Goal: Find specific page/section: Find specific page/section

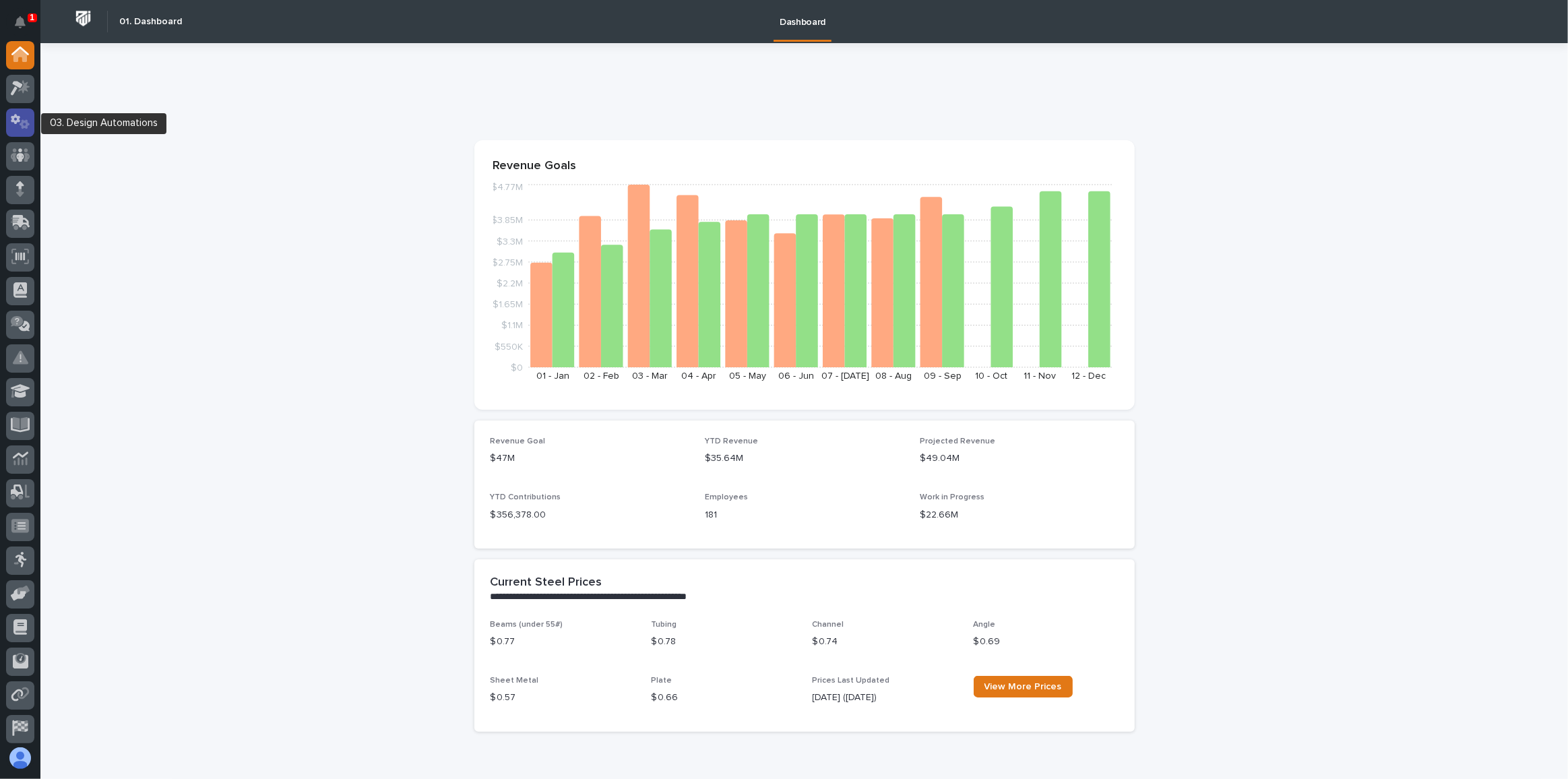
click at [24, 124] on icon at bounding box center [21, 122] width 20 height 16
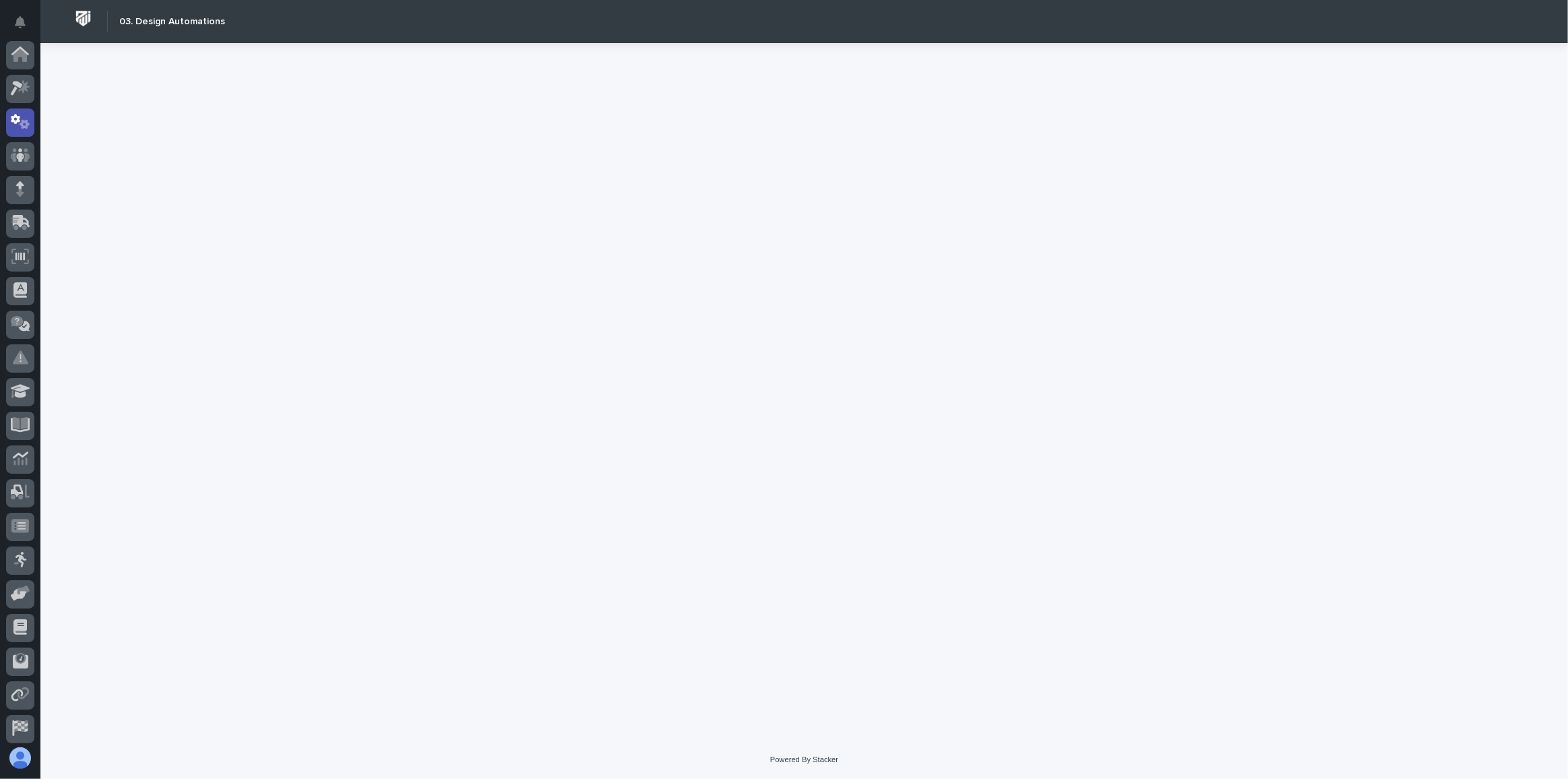
scroll to position [67, 0]
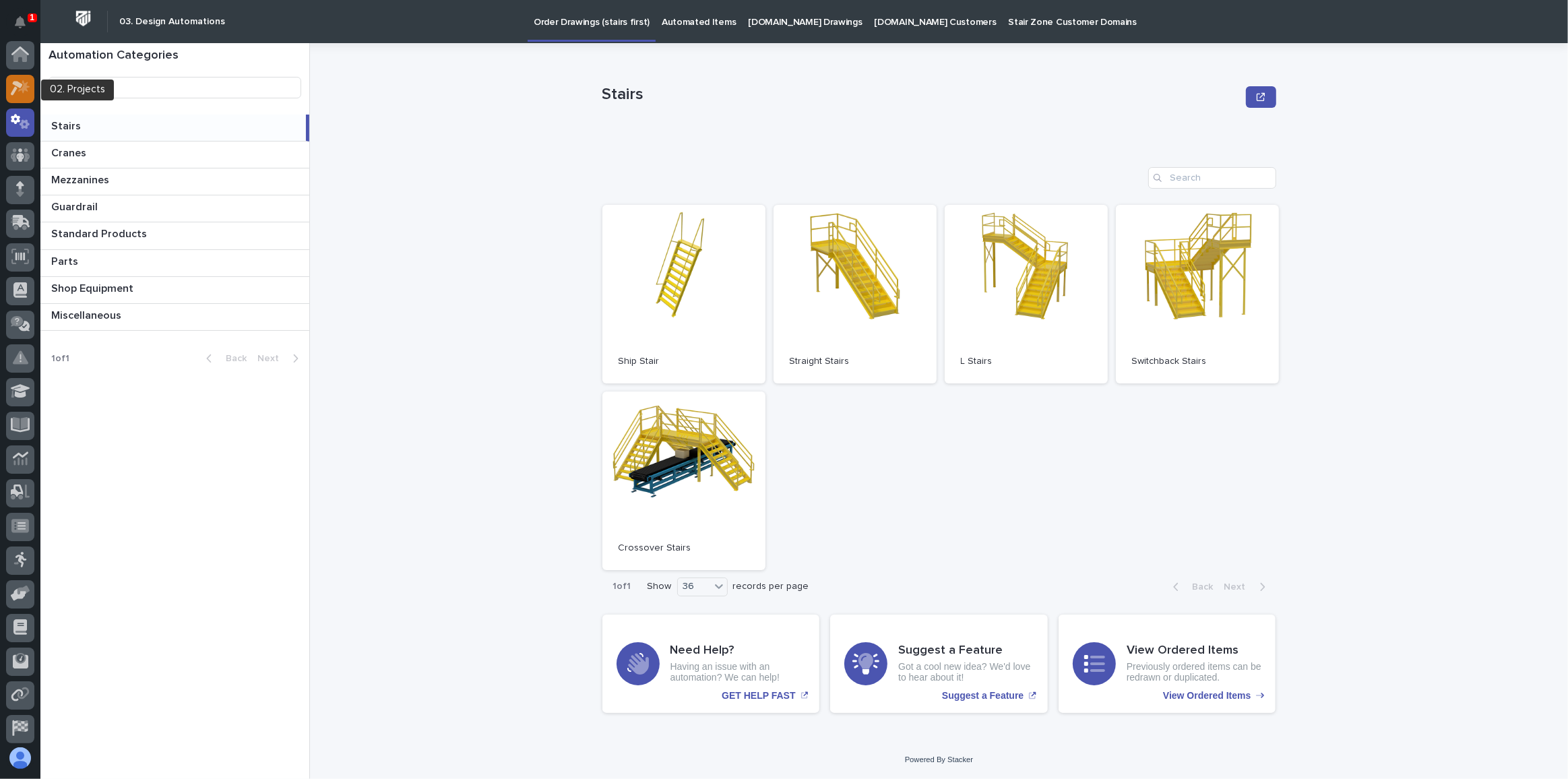
click at [22, 84] on icon at bounding box center [21, 88] width 20 height 16
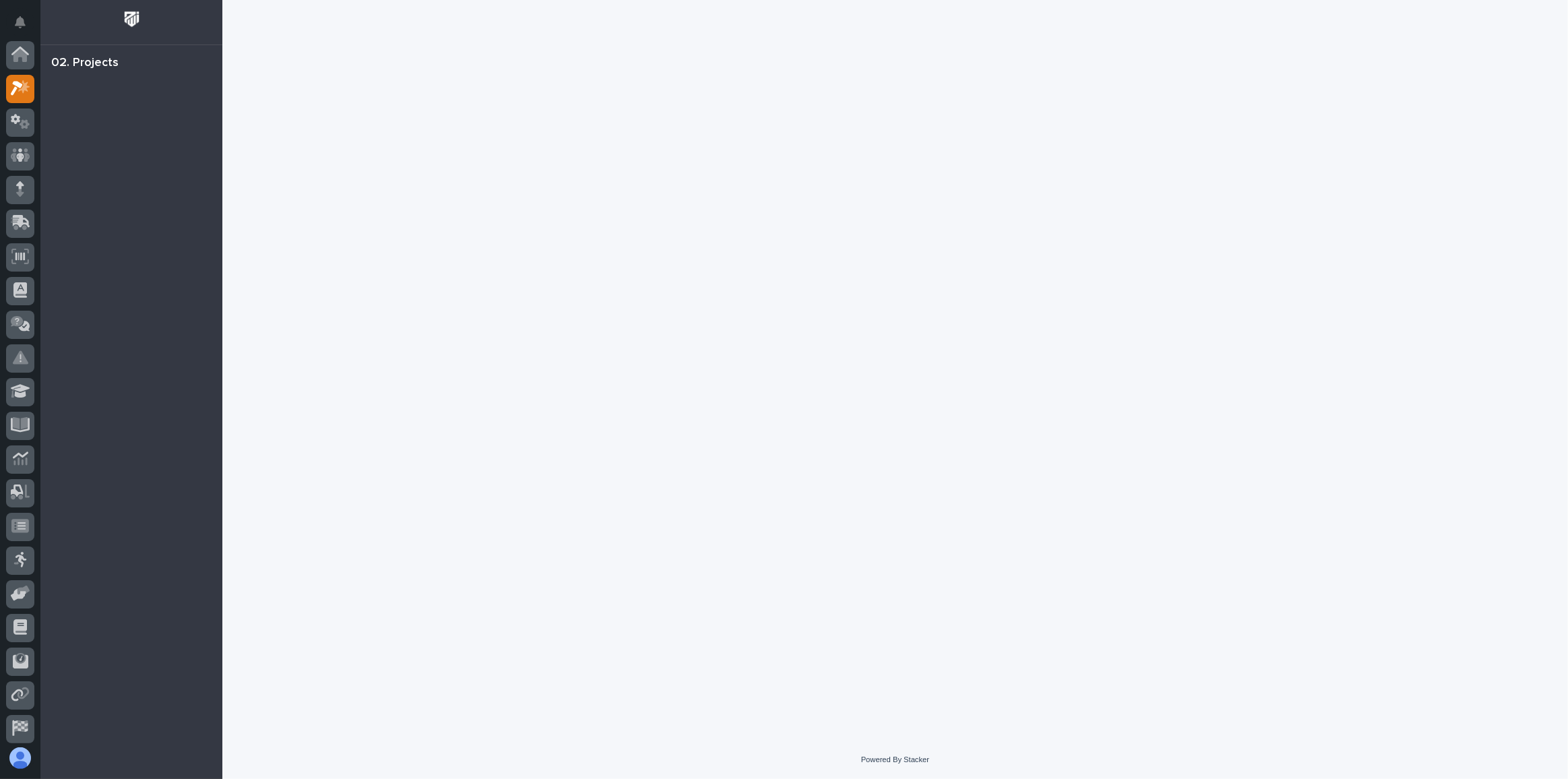
scroll to position [33, 0]
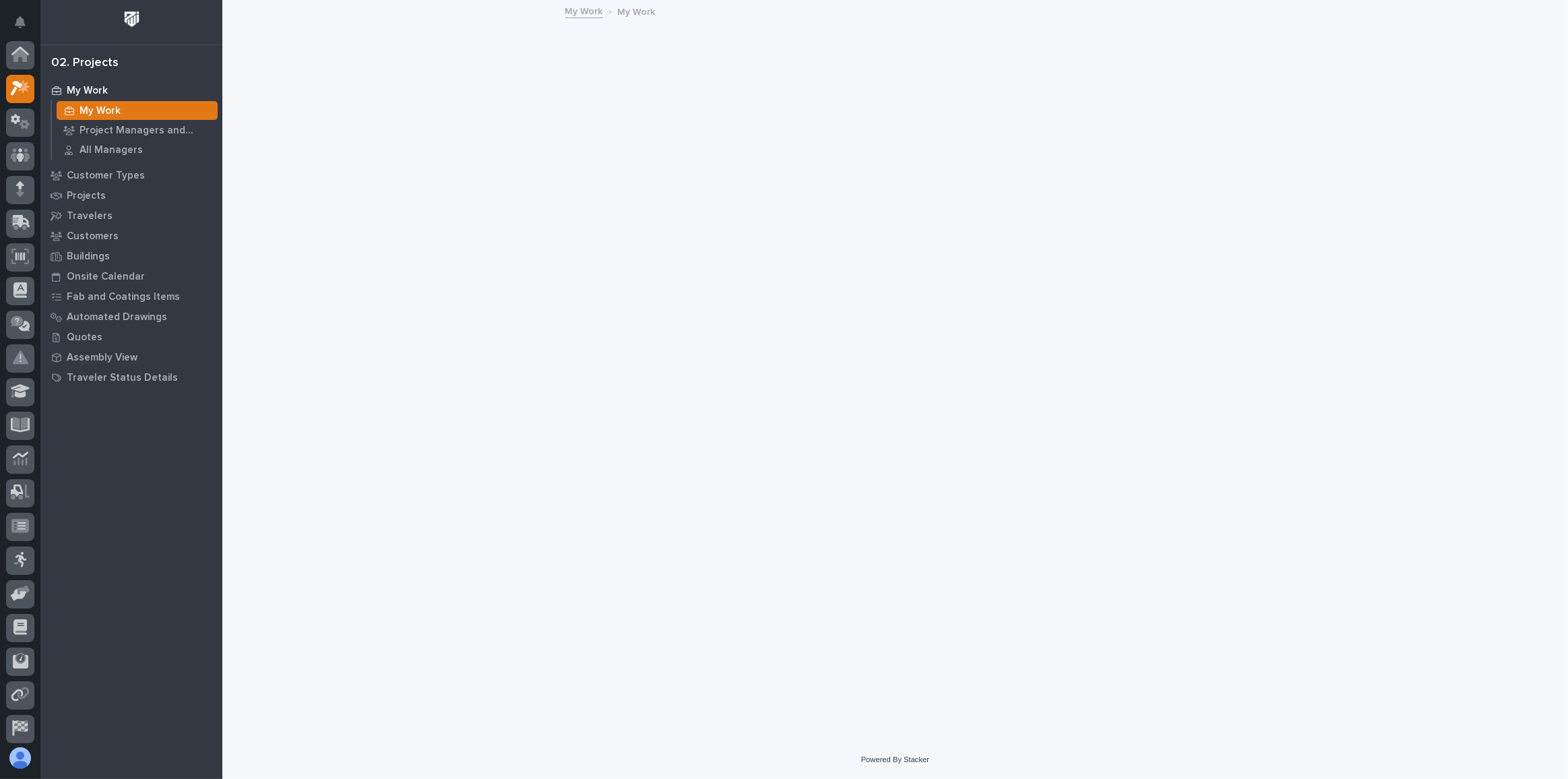
scroll to position [33, 0]
click at [124, 232] on div "Customers" at bounding box center [131, 236] width 175 height 19
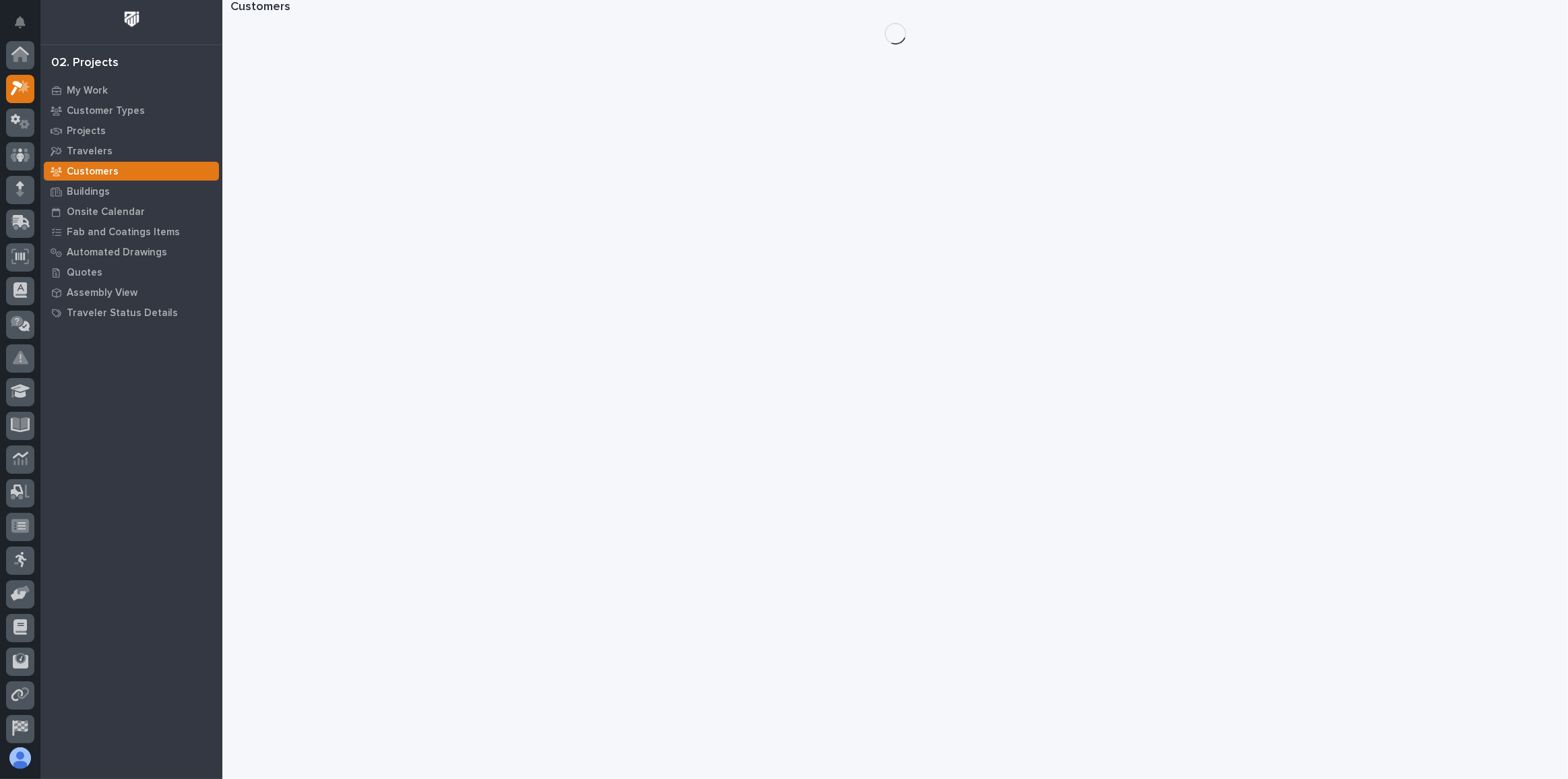
scroll to position [33, 0]
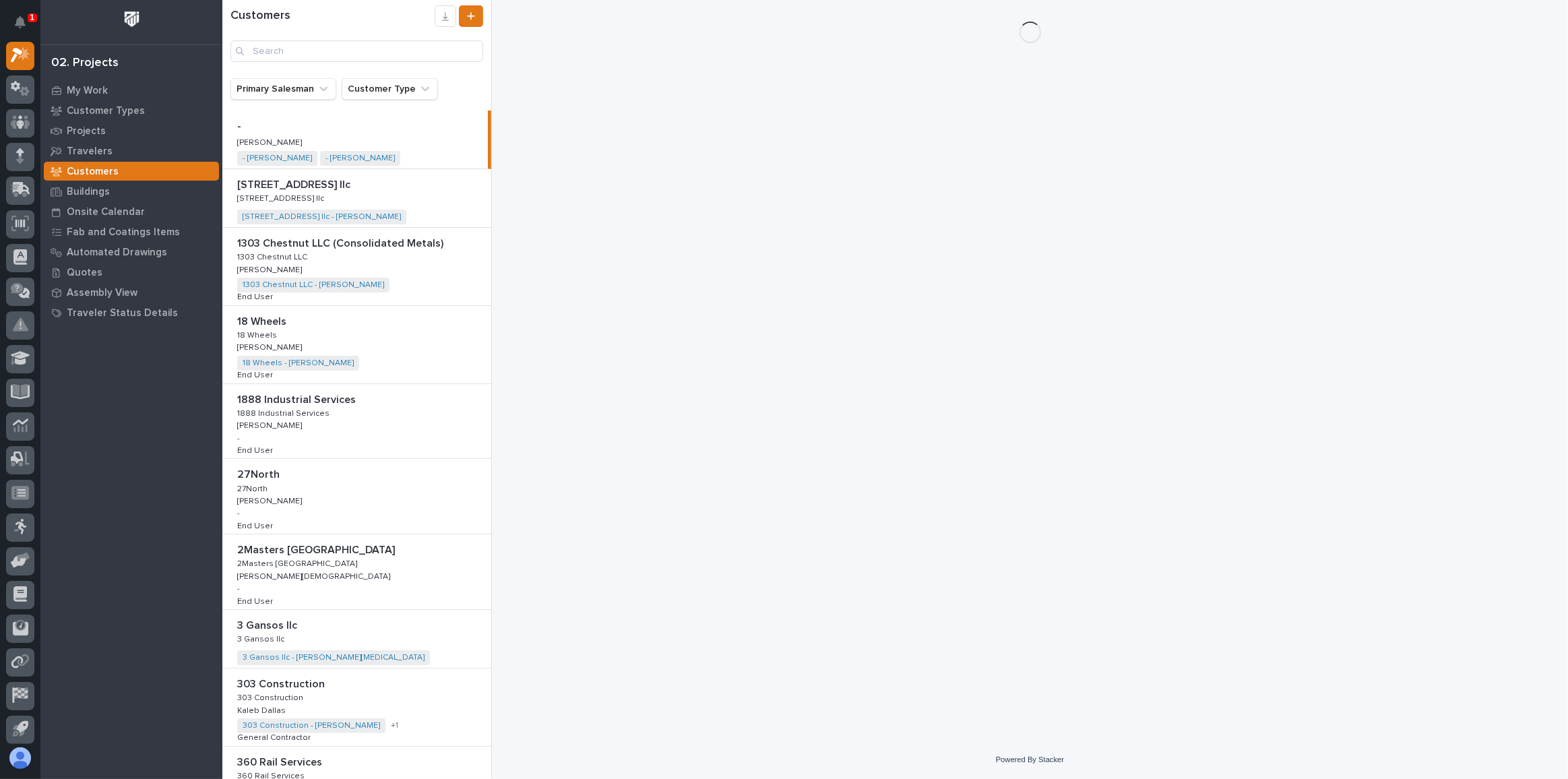
click at [123, 172] on div "Customers" at bounding box center [131, 172] width 175 height 19
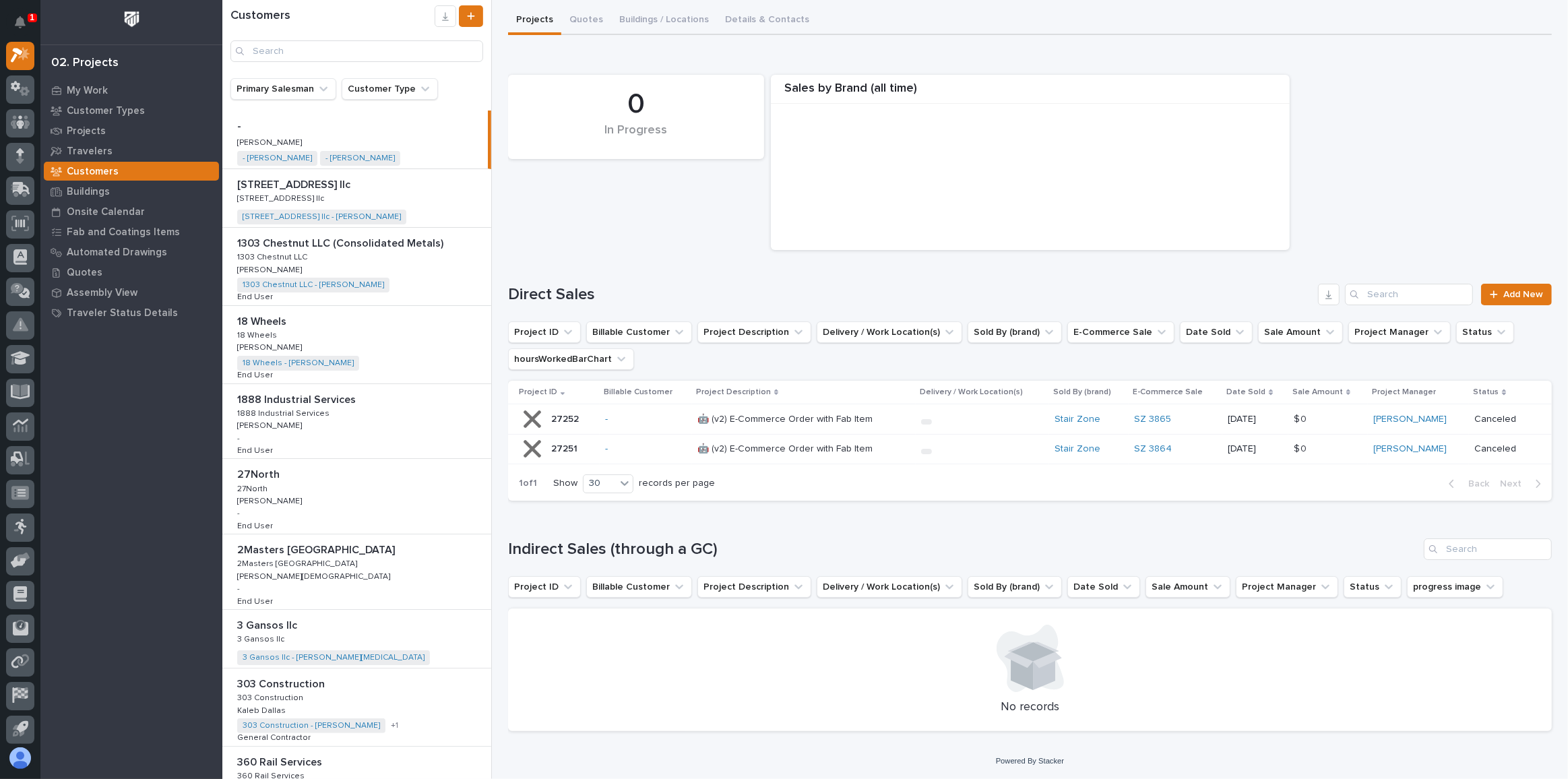
scroll to position [0, 0]
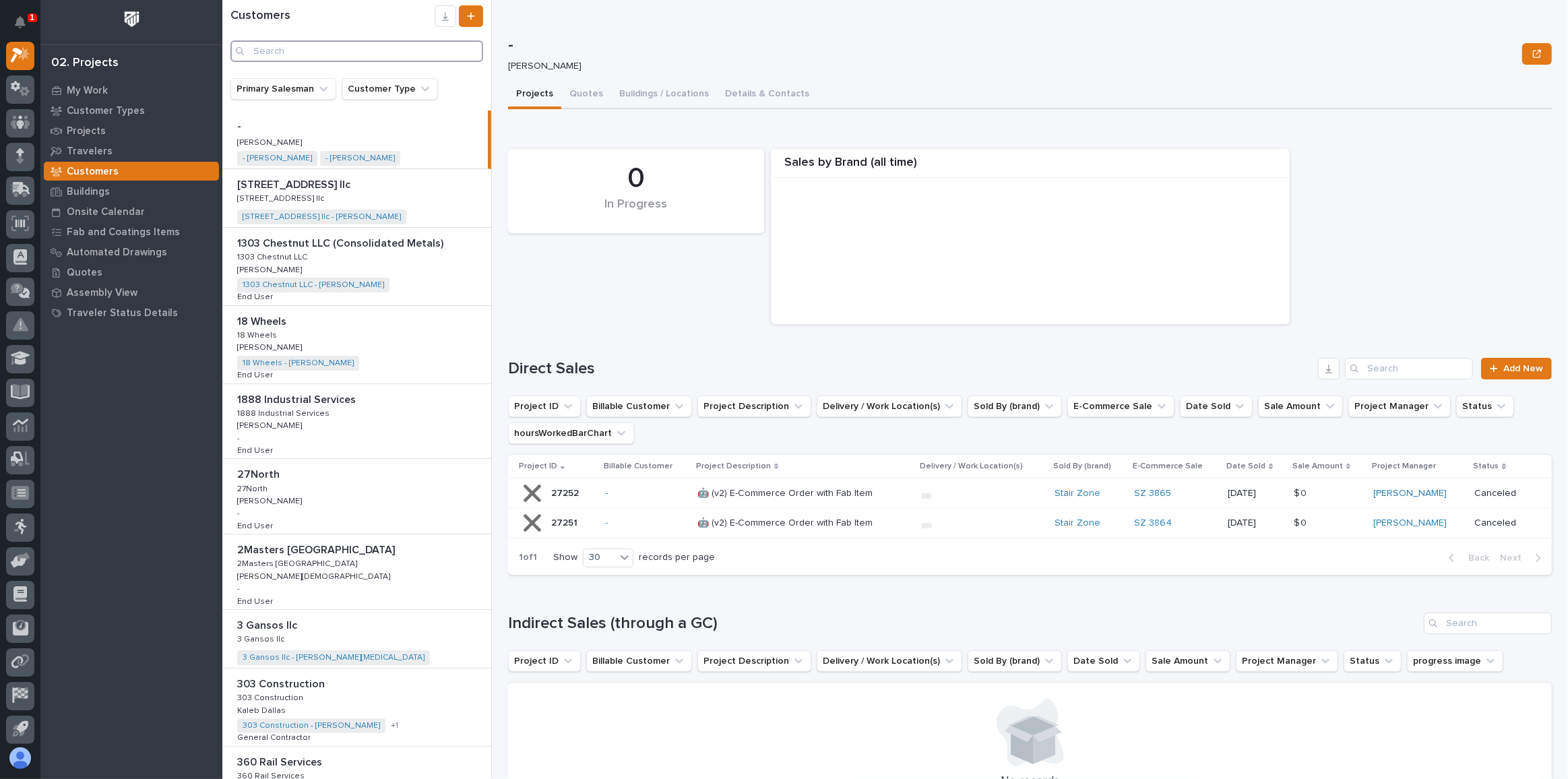
click at [289, 59] on input "Search" at bounding box center [357, 51] width 253 height 22
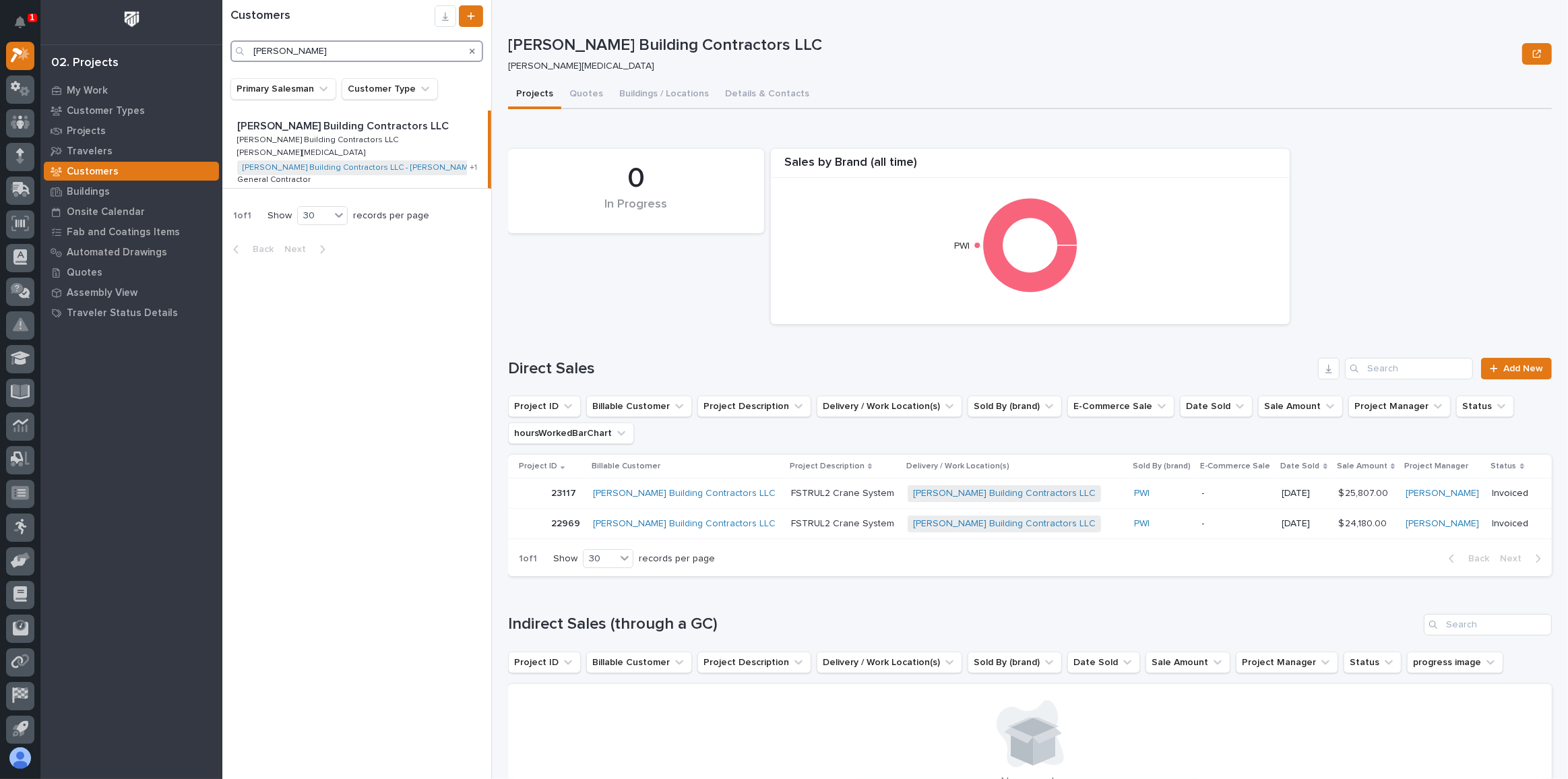
type input "[PERSON_NAME]"
click at [316, 123] on p "[PERSON_NAME] Building Contractors LLC" at bounding box center [344, 125] width 215 height 16
click at [276, 126] on p "[PERSON_NAME] Building Contractors LLC" at bounding box center [344, 125] width 215 height 16
